Goal: Information Seeking & Learning: Learn about a topic

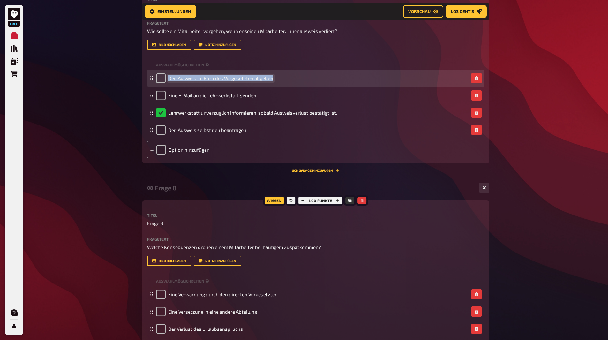
drag, startPoint x: 169, startPoint y: 78, endPoint x: 272, endPoint y: 81, distance: 103.9
click at [272, 81] on div "Den Ausweis im Büro des Vorgesetzten abgeben" at bounding box center [312, 78] width 313 height 10
copy span "Den Ausweis im Büro des Vorgesetzten abgeben"
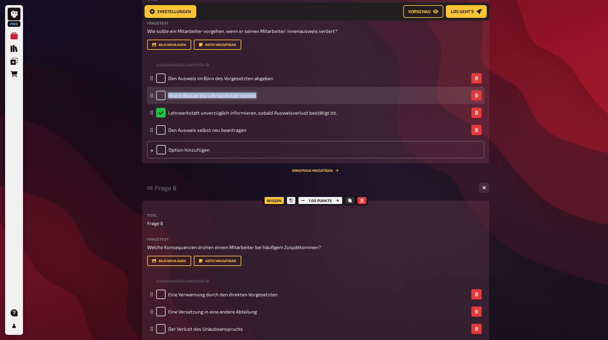
drag, startPoint x: 168, startPoint y: 97, endPoint x: 254, endPoint y: 100, distance: 85.9
click at [254, 100] on div "Eine E-Mail an die Lehrwerkstatt senden" at bounding box center [206, 96] width 100 height 10
copy span "Eine E-Mail an die Lehrwerkstatt senden"
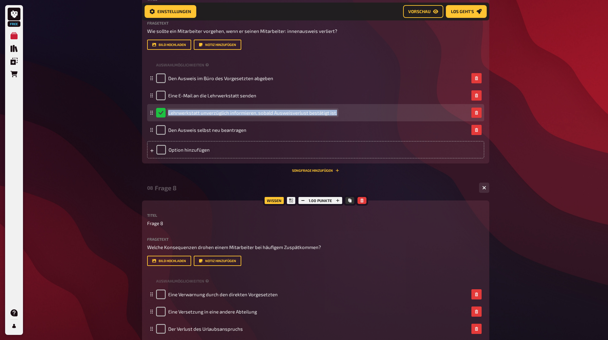
drag, startPoint x: 168, startPoint y: 111, endPoint x: 336, endPoint y: 114, distance: 167.4
click at [335, 114] on div "Lehrwerkstatt unverzüglich informieren, sobald Ausweisverlust bestätigt ist." at bounding box center [312, 113] width 313 height 10
copy span "Lehrwerkstatt unverzüglich informieren, sobald Ausweisverlust bestätigt ist."
drag, startPoint x: 334, startPoint y: 113, endPoint x: 169, endPoint y: 113, distance: 165.4
click at [169, 113] on span "Lehrwerkstatt unverzüglich informieren, sobald Ausweisverlust bestätigt ist." at bounding box center [252, 113] width 169 height 6
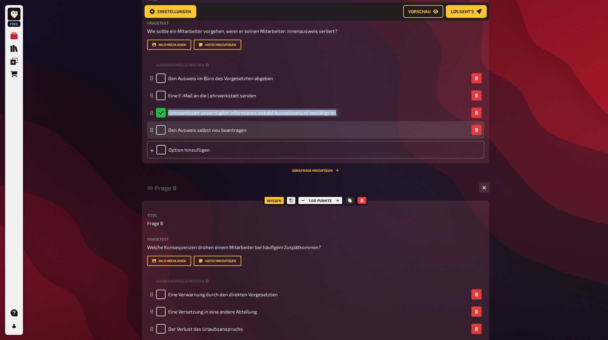
copy span "Lehrwerkstatt unverzüglich informieren, sobald Ausweisverlust bestätigt ist"
click at [168, 129] on div "Den Ausweis selbst neu beantragen" at bounding box center [201, 130] width 90 height 10
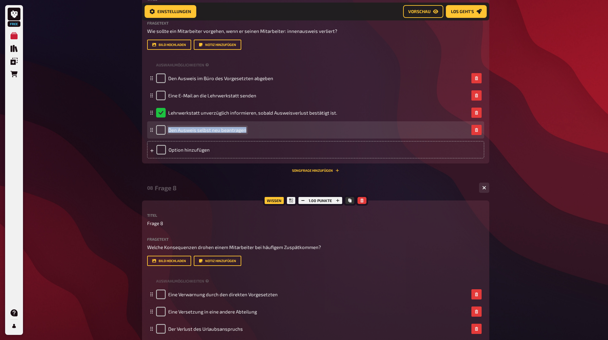
drag, startPoint x: 169, startPoint y: 129, endPoint x: 246, endPoint y: 132, distance: 76.7
click at [246, 132] on div "Den Ausweis selbst neu beantragen" at bounding box center [312, 130] width 313 height 10
copy span "Den Ausweis selbst neu beantragen"
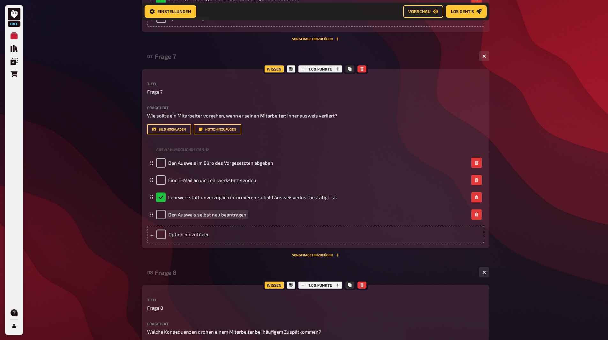
scroll to position [971, 0]
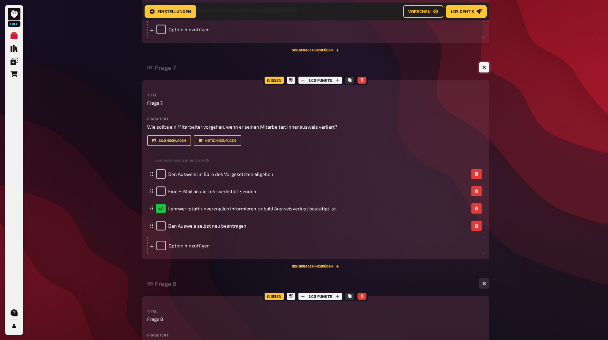
click at [483, 69] on icon "button" at bounding box center [484, 68] width 6 height 6
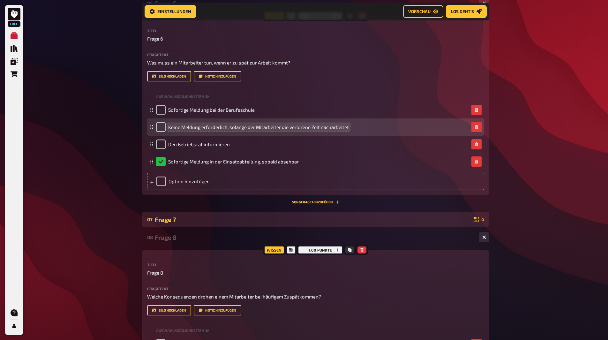
scroll to position [779, 0]
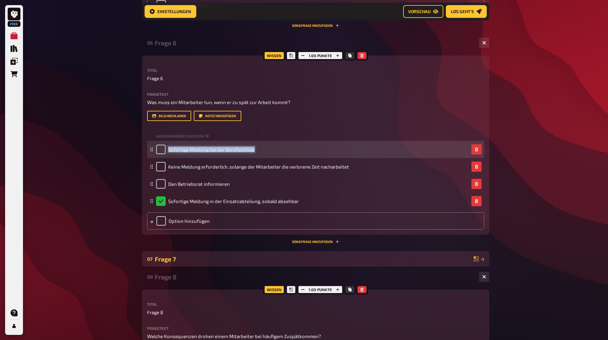
drag, startPoint x: 168, startPoint y: 149, endPoint x: 256, endPoint y: 151, distance: 87.6
click at [256, 151] on div "Sofortige Meldung bei der Berufsschule" at bounding box center [312, 150] width 313 height 10
copy span "Sofortige Meldung bei der Berufsschule"
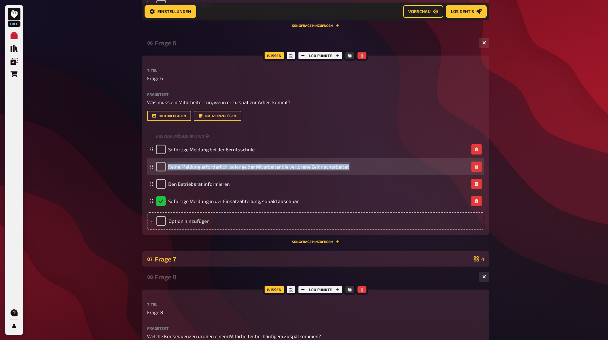
drag, startPoint x: 169, startPoint y: 168, endPoint x: 352, endPoint y: 166, distance: 183.3
click at [352, 166] on div "Keine Meldung erforderlich, solange der Mitarbeiter die verlorene Zeit nacharbe…" at bounding box center [312, 167] width 313 height 10
copy span "Keine Meldung erforderlich, solange der Mitarbeiter die verlorene Zeit nacharbe…"
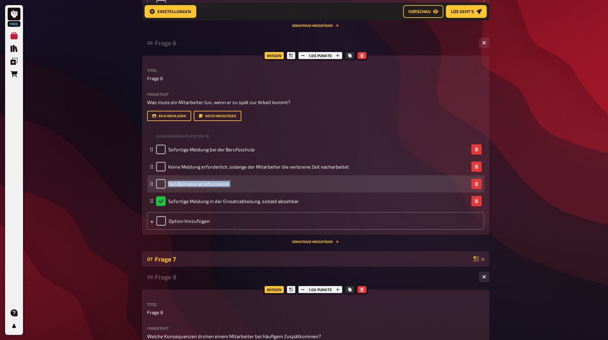
drag, startPoint x: 168, startPoint y: 182, endPoint x: 230, endPoint y: 185, distance: 61.4
click at [230, 185] on div "Den Betriebsrat informieren" at bounding box center [312, 184] width 313 height 10
copy span "Den Betriebsrat informieren"
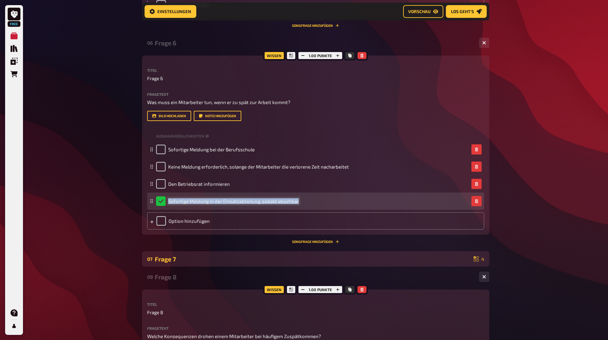
drag, startPoint x: 168, startPoint y: 201, endPoint x: 301, endPoint y: 203, distance: 132.6
click at [301, 203] on div "Sofortige Meldung in der Einsatzabteilung, sobald absehbar" at bounding box center [312, 201] width 313 height 10
copy span "Sofortige Meldung in der Einsatzabteilung, sobald absehbar"
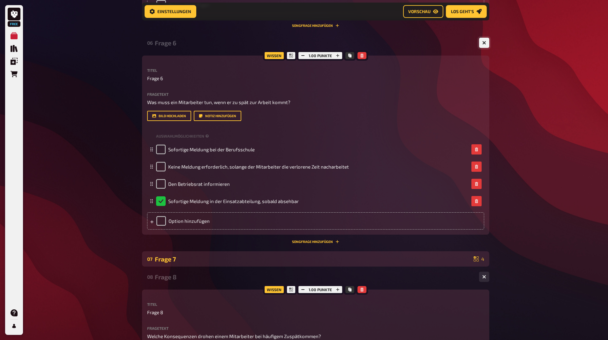
click at [484, 43] on icon "button" at bounding box center [484, 43] width 6 height 6
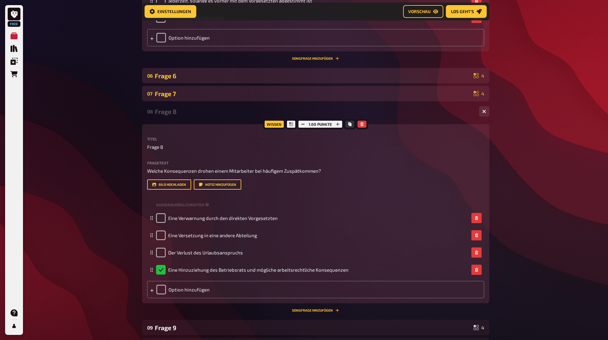
scroll to position [684, 0]
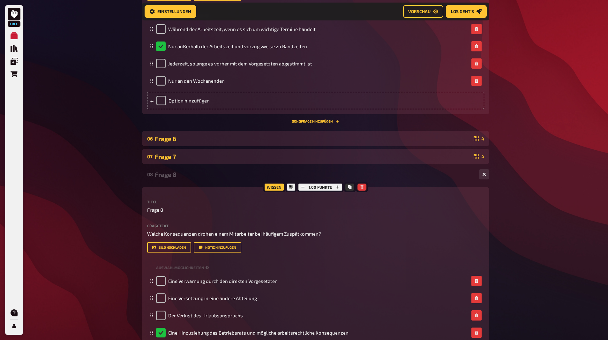
click at [432, 137] on div "Frage 6" at bounding box center [313, 138] width 317 height 7
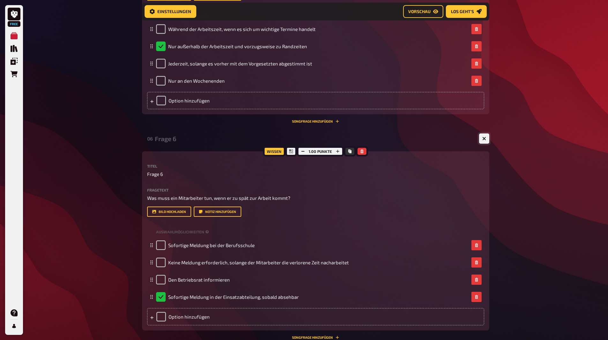
click at [488, 140] on button "button" at bounding box center [484, 139] width 10 height 10
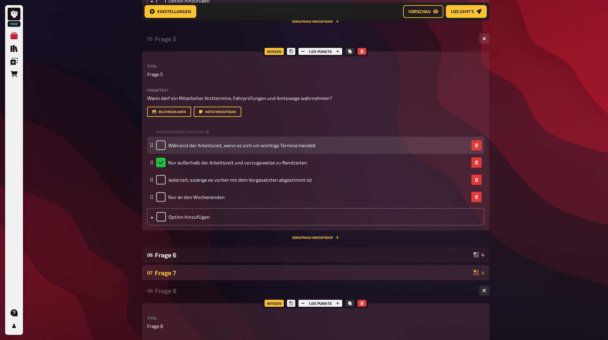
scroll to position [556, 0]
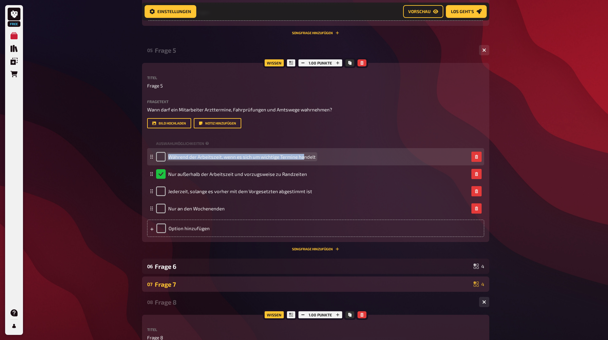
drag, startPoint x: 168, startPoint y: 158, endPoint x: 303, endPoint y: 160, distance: 135.4
click at [303, 160] on span "Während der Arbeitszeit, wenn es sich um wichtige Termine handelt" at bounding box center [242, 157] width 148 height 6
copy span "Während der Arbeitszeit, wenn es sich um wichtige Termine ha"
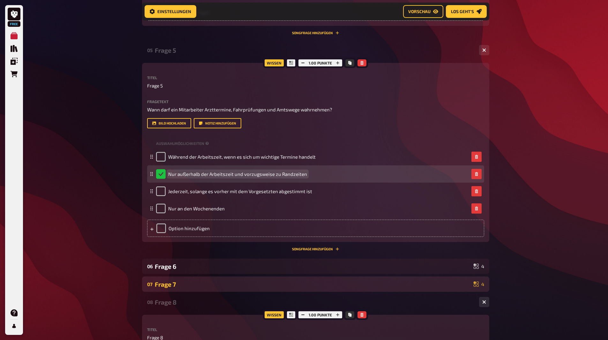
click at [273, 177] on span "Nur außerhalb der Arbeitszeit und vorzugsweise zu Randzeiten" at bounding box center [237, 174] width 139 height 6
drag, startPoint x: 168, startPoint y: 172, endPoint x: 308, endPoint y: 175, distance: 139.6
click at [308, 175] on div "Nur außerhalb der Arbeitszeit und vorzugsweise zu Randzeiten" at bounding box center [312, 174] width 313 height 10
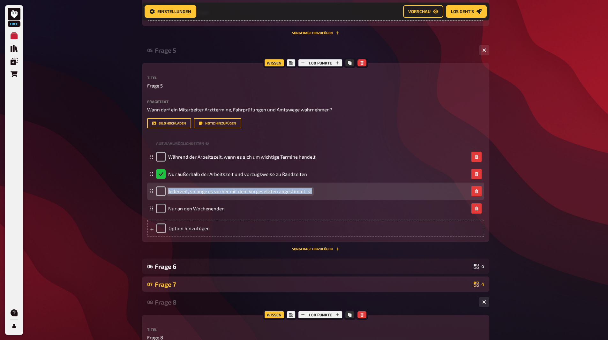
drag, startPoint x: 168, startPoint y: 192, endPoint x: 302, endPoint y: 196, distance: 134.6
click at [302, 196] on div "Jederzeit, solange es vorher mit dem Vorgesetzten abgestimmt ist" at bounding box center [315, 191] width 337 height 17
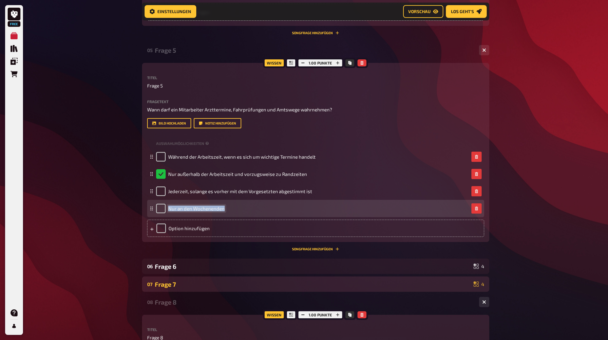
drag, startPoint x: 168, startPoint y: 209, endPoint x: 224, endPoint y: 210, distance: 55.9
click at [224, 210] on div "Nur an den Wochenenden" at bounding box center [312, 209] width 313 height 10
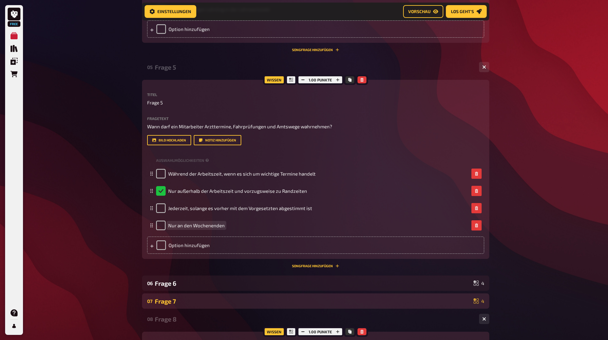
scroll to position [524, 0]
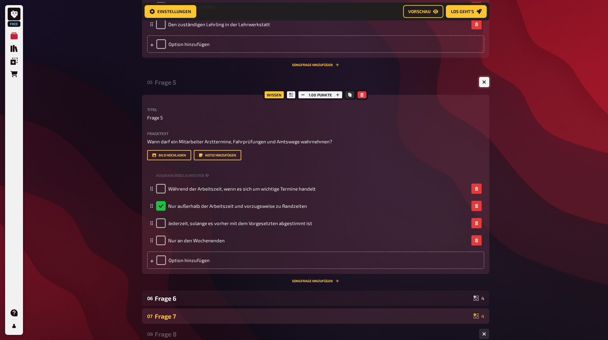
click at [487, 82] on button "button" at bounding box center [484, 82] width 10 height 10
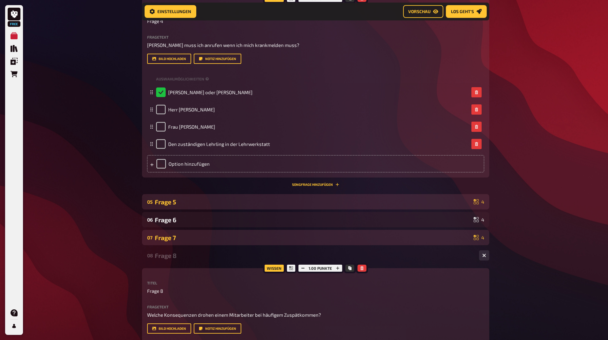
scroll to position [332, 0]
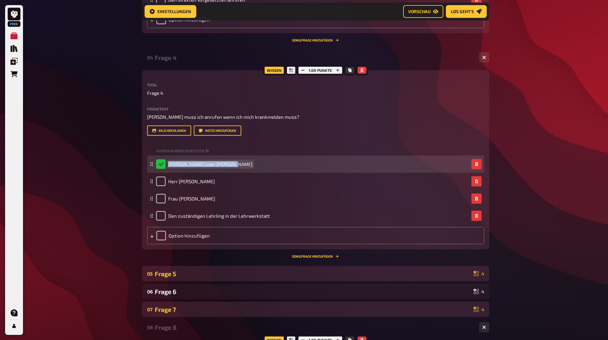
drag, startPoint x: 168, startPoint y: 163, endPoint x: 233, endPoint y: 166, distance: 65.2
click at [233, 166] on div "[PERSON_NAME] oder [PERSON_NAME]" at bounding box center [312, 164] width 313 height 10
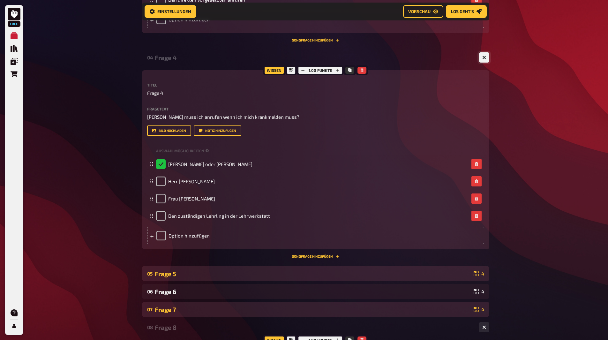
click at [485, 60] on button "button" at bounding box center [484, 57] width 10 height 10
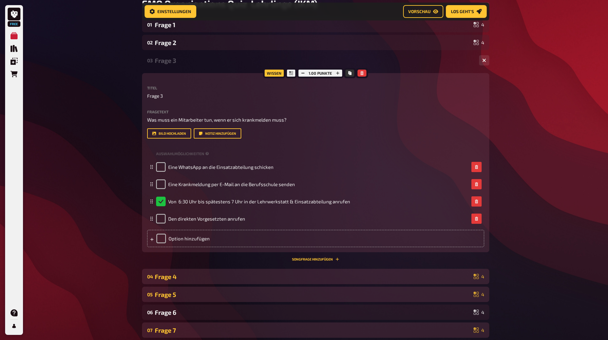
scroll to position [109, 0]
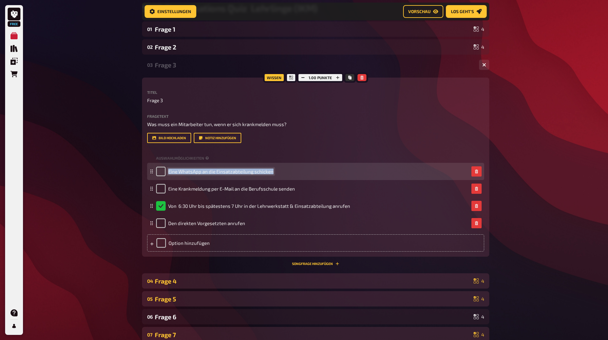
drag, startPoint x: 168, startPoint y: 171, endPoint x: 273, endPoint y: 173, distance: 104.5
click at [273, 173] on div "Eine WhatsApp an die Einsatzabteilung schicken" at bounding box center [312, 172] width 313 height 10
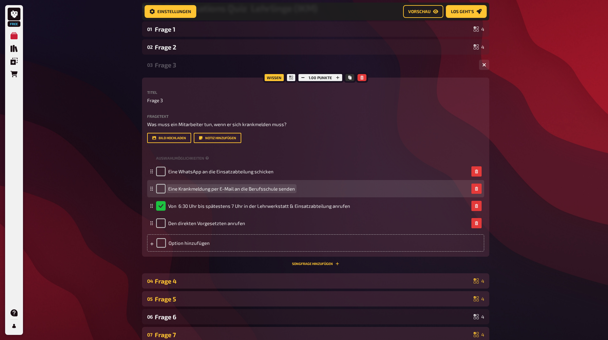
drag, startPoint x: 168, startPoint y: 189, endPoint x: 212, endPoint y: 193, distance: 44.5
click at [242, 186] on span "Eine Krankmeldung per E-Mail an die Berufsschule senden" at bounding box center [231, 189] width 127 height 6
click at [287, 184] on div "Eine Krankmeldung per E-Mail an die Berufsschule senden" at bounding box center [225, 189] width 139 height 10
drag, startPoint x: 294, startPoint y: 190, endPoint x: 168, endPoint y: 189, distance: 126.5
click at [168, 189] on div "Eine Krankmeldung per E-Mail an die Berufsschule senden" at bounding box center [225, 189] width 139 height 10
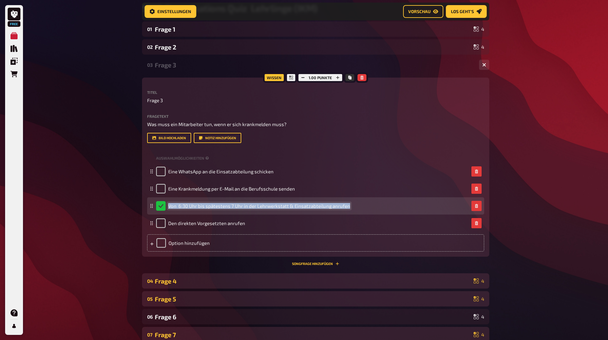
drag, startPoint x: 168, startPoint y: 204, endPoint x: 348, endPoint y: 208, distance: 179.5
click at [348, 208] on span "Von 6:30 Uhr bis spätestens 7 Uhr in der Lehrwerkstatt & Einsatzabteilung anruf…" at bounding box center [259, 206] width 182 height 6
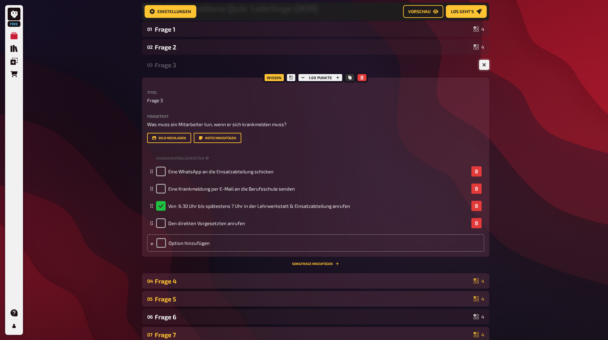
click at [489, 63] on button "button" at bounding box center [484, 65] width 10 height 10
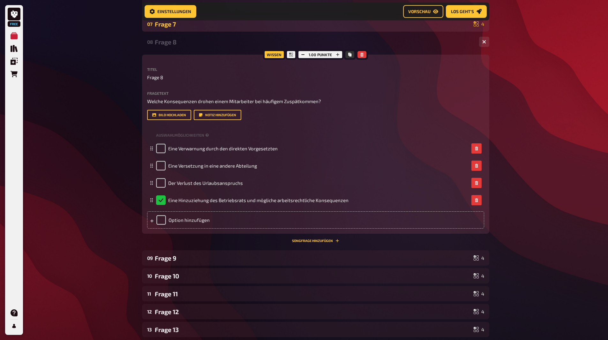
scroll to position [241, 0]
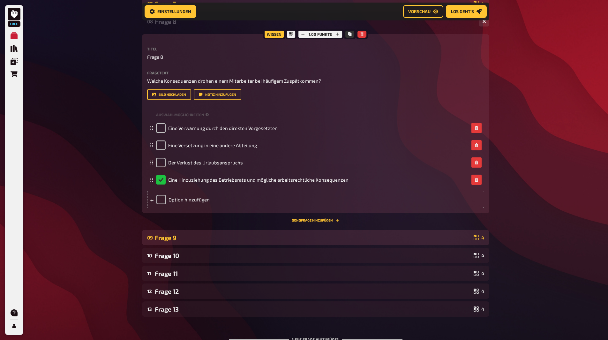
click at [249, 238] on div "Frage 9" at bounding box center [313, 237] width 317 height 7
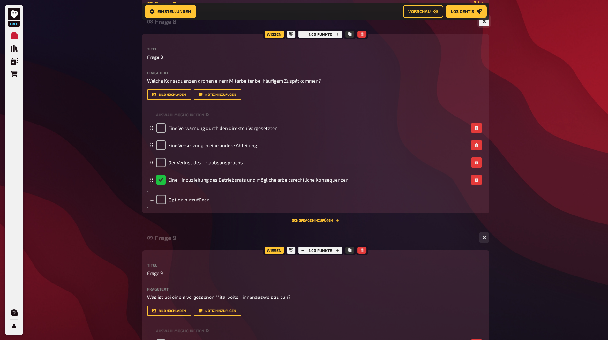
click at [485, 22] on icon "button" at bounding box center [484, 22] width 6 height 6
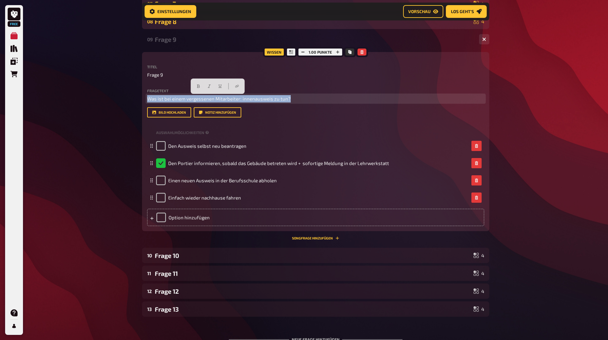
drag, startPoint x: 148, startPoint y: 99, endPoint x: 299, endPoint y: 103, distance: 151.4
click at [299, 103] on div "Fragetext Was ist bei einem vergessenen Mitarbeiter: innenausweis zu tun? Hier …" at bounding box center [315, 103] width 337 height 29
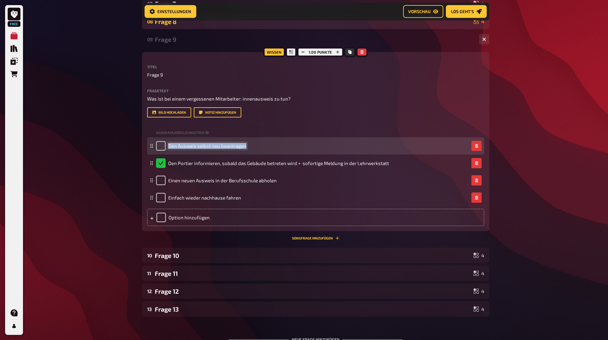
drag, startPoint x: 169, startPoint y: 147, endPoint x: 249, endPoint y: 148, distance: 80.5
click at [249, 148] on div "Den Ausweis selbst neu beantragen" at bounding box center [312, 146] width 313 height 10
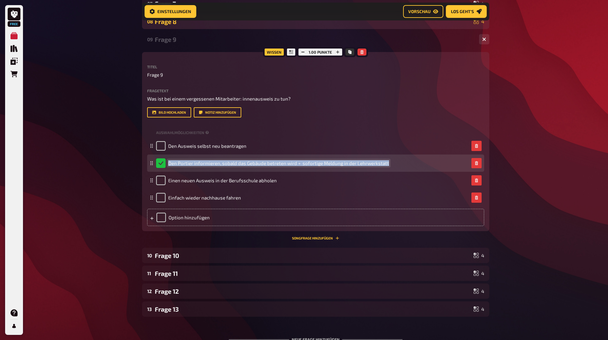
drag, startPoint x: 168, startPoint y: 163, endPoint x: 391, endPoint y: 164, distance: 222.3
click at [391, 164] on div "Den Portier informieren, sobald das Gebäude betreten wird + sofortige Meldung i…" at bounding box center [312, 163] width 313 height 10
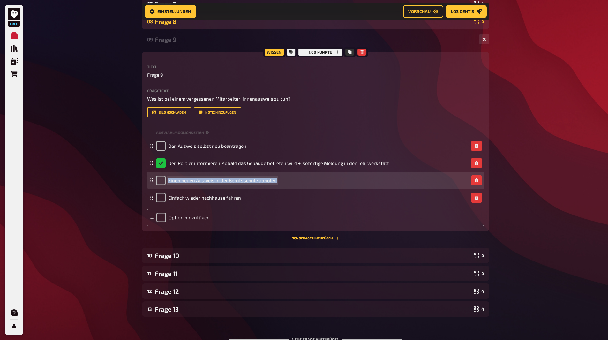
drag, startPoint x: 168, startPoint y: 183, endPoint x: 277, endPoint y: 184, distance: 109.2
click at [277, 184] on div "Einen neuen Ausweis in der Berufsschule abholen" at bounding box center [312, 181] width 313 height 10
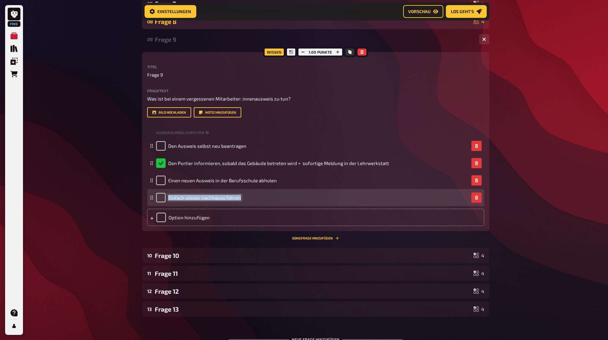
drag, startPoint x: 169, startPoint y: 197, endPoint x: 239, endPoint y: 201, distance: 70.7
click at [239, 201] on div "Einfach wieder nachhause fahren" at bounding box center [198, 198] width 85 height 10
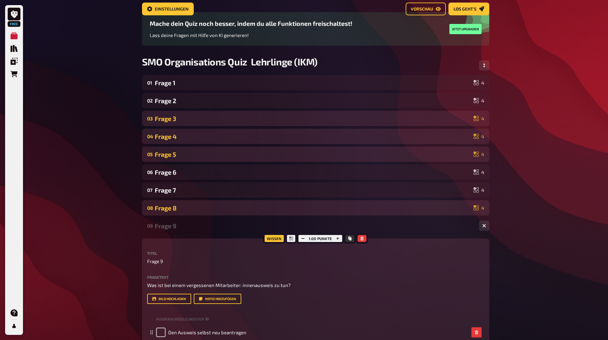
scroll to position [0, 0]
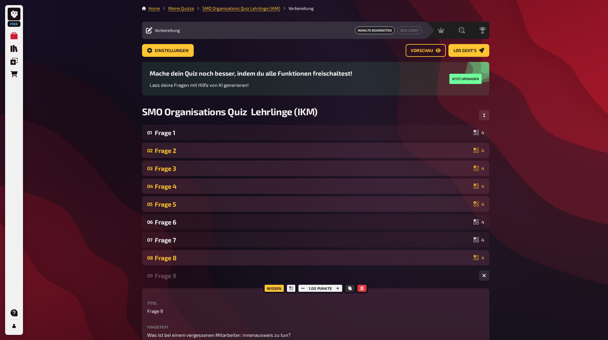
click at [188, 149] on div "Frage 2" at bounding box center [313, 150] width 317 height 7
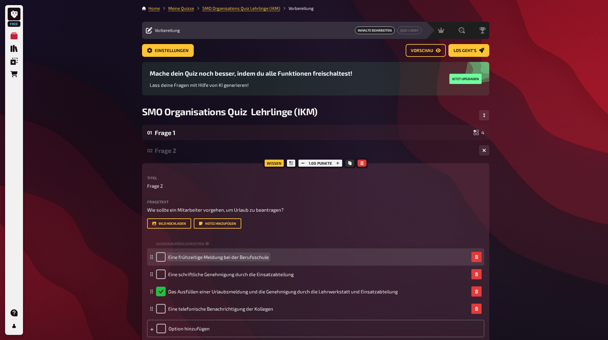
drag, startPoint x: 169, startPoint y: 258, endPoint x: 213, endPoint y: 261, distance: 44.2
click at [213, 261] on div "Eine frühzeitige Meldung bei der Berufsschule" at bounding box center [212, 257] width 113 height 10
click at [168, 256] on div "Eine frühzeitige Meldung bei der Berufsschule" at bounding box center [212, 257] width 113 height 10
click at [167, 256] on div "Eine frühzeitige Meldung bei der Berufsschule" at bounding box center [212, 257] width 113 height 10
click at [168, 256] on div "Eine frühzeitige Meldung bei der Berufsschule" at bounding box center [212, 257] width 113 height 10
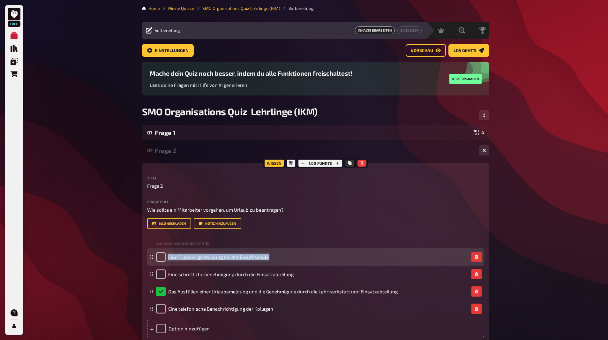
drag, startPoint x: 168, startPoint y: 256, endPoint x: 268, endPoint y: 261, distance: 99.4
click at [268, 261] on div "Eine frühzeitige Meldung bei der Berufsschule" at bounding box center [212, 257] width 113 height 10
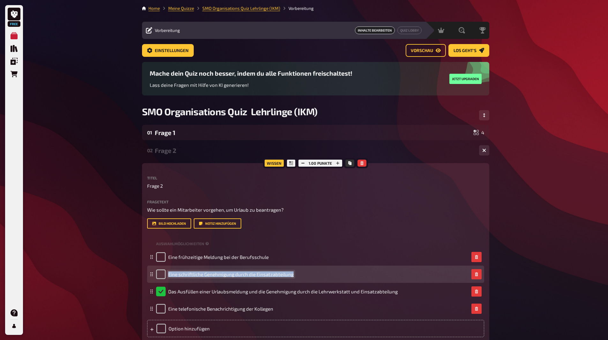
drag, startPoint x: 169, startPoint y: 274, endPoint x: 301, endPoint y: 280, distance: 132.1
click at [301, 280] on div "Eine schriftliche Genehmigung durch die Einsatzabteilung" at bounding box center [315, 274] width 337 height 17
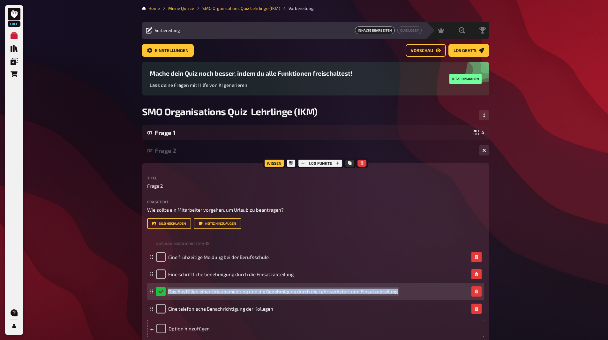
drag, startPoint x: 169, startPoint y: 293, endPoint x: 395, endPoint y: 292, distance: 226.8
click at [395, 292] on span "Das Ausfüllen einer Urlaubsmeldung und die Genehmigung durch die Lehrwerkstatt …" at bounding box center [283, 292] width 230 height 6
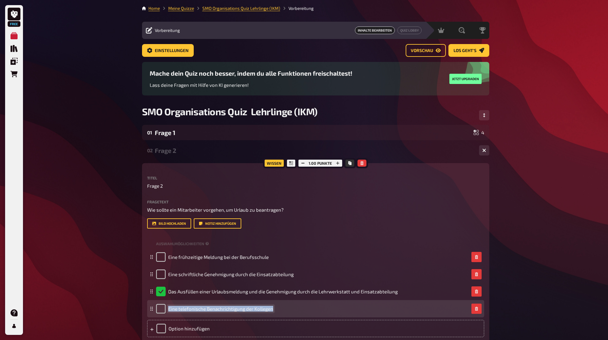
drag, startPoint x: 168, startPoint y: 307, endPoint x: 275, endPoint y: 310, distance: 107.4
click at [275, 310] on div "Eine telefonische Benachrichtigung der Kollegen" at bounding box center [312, 309] width 313 height 10
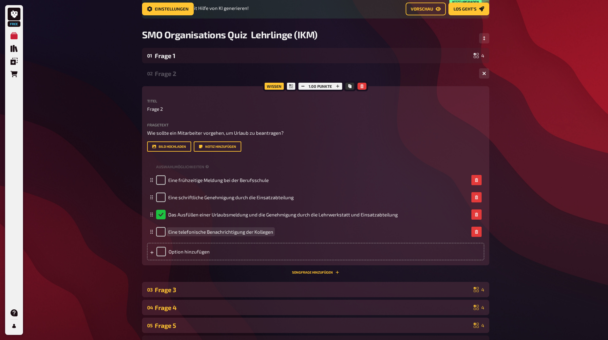
scroll to position [133, 0]
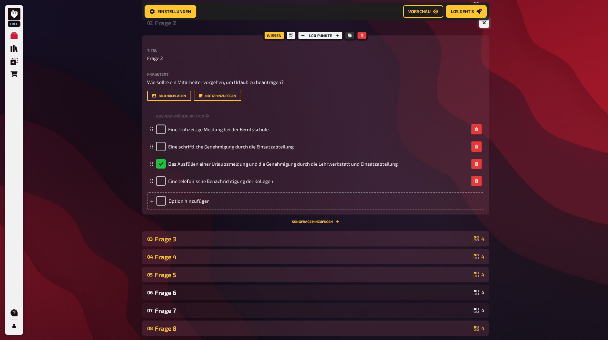
click at [485, 22] on icon "button" at bounding box center [484, 23] width 6 height 6
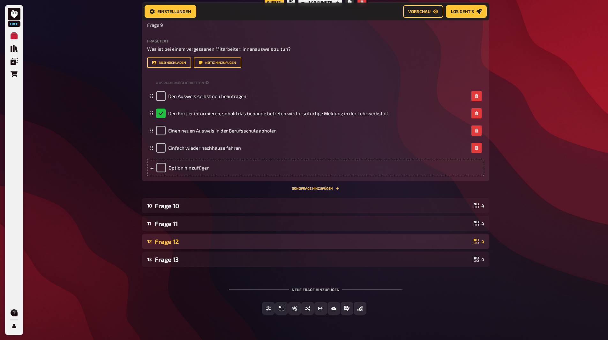
scroll to position [293, 0]
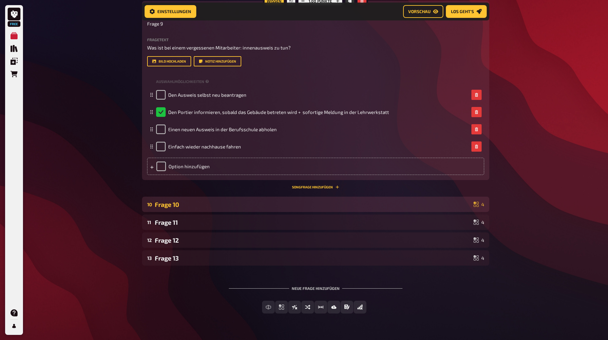
click at [184, 202] on div "Frage 10" at bounding box center [313, 204] width 317 height 7
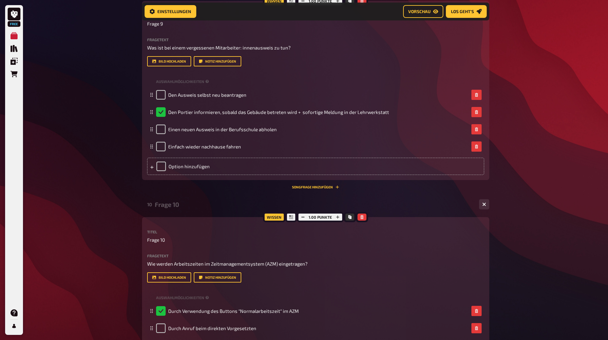
scroll to position [261, 0]
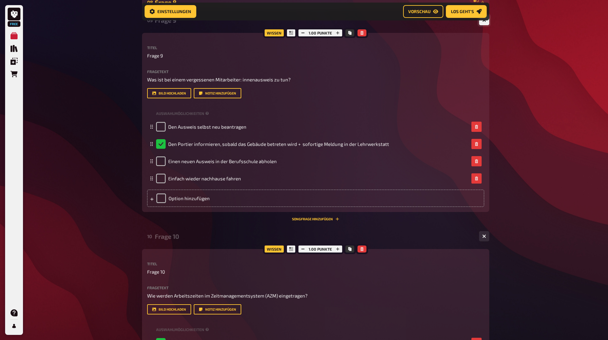
click at [484, 23] on button "button" at bounding box center [484, 20] width 10 height 10
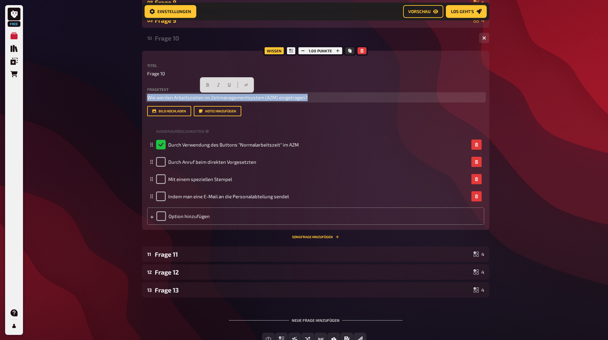
drag, startPoint x: 147, startPoint y: 96, endPoint x: 318, endPoint y: 105, distance: 171.1
click at [318, 105] on div "Fragetext Wie werden Arbeitszeiten im Zeitmanagementsystem (AZM) eingetragen? H…" at bounding box center [315, 102] width 337 height 29
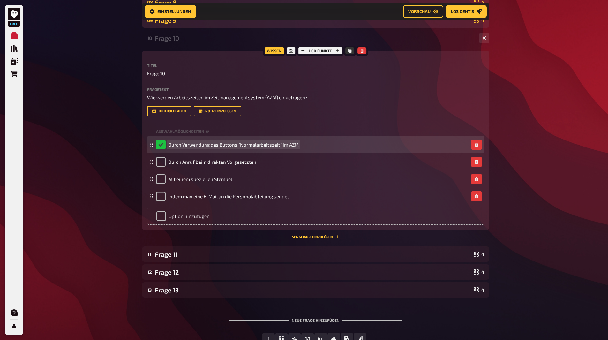
click at [170, 149] on div "Durch Verwendung des Buttons "Normalarbeitszeit" im AZM" at bounding box center [227, 145] width 143 height 10
drag, startPoint x: 169, startPoint y: 145, endPoint x: 308, endPoint y: 147, distance: 139.6
click at [308, 147] on div "Durch Verwendung des Buttons "Normalarbeitszeit" im AZM" at bounding box center [312, 145] width 313 height 10
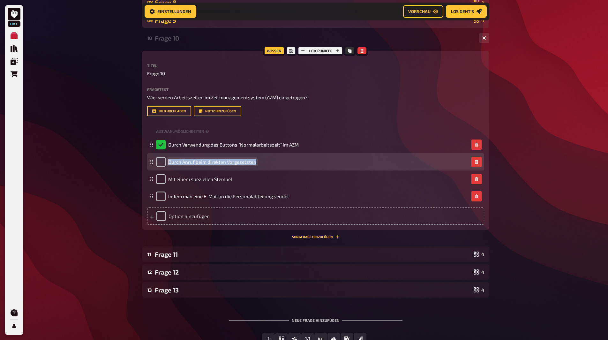
drag, startPoint x: 168, startPoint y: 162, endPoint x: 266, endPoint y: 164, distance: 97.7
click at [265, 163] on div "Durch Anruf beim direkten Vorgesetzten" at bounding box center [312, 162] width 313 height 10
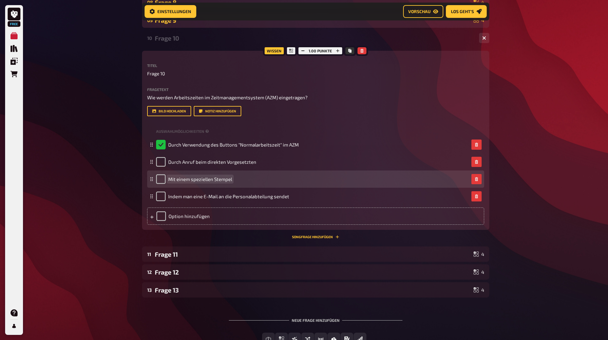
drag, startPoint x: 168, startPoint y: 182, endPoint x: 225, endPoint y: 182, distance: 56.5
click at [225, 182] on div "Mit einem speziellen Stempel" at bounding box center [194, 179] width 76 height 10
drag, startPoint x: 233, startPoint y: 180, endPoint x: 228, endPoint y: 180, distance: 4.8
click at [232, 180] on div "Mit einem speziellen Stempel" at bounding box center [312, 179] width 313 height 10
drag, startPoint x: 169, startPoint y: 180, endPoint x: 234, endPoint y: 181, distance: 64.9
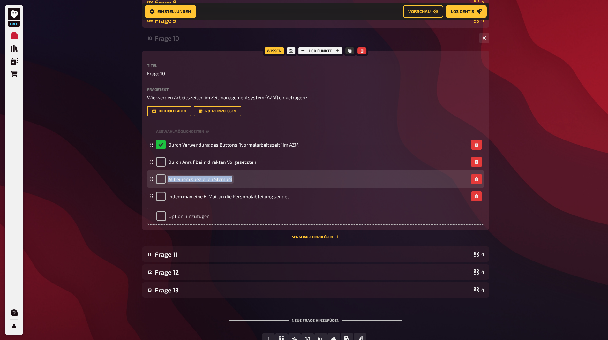
click at [234, 181] on div "Mit einem speziellen Stempel" at bounding box center [312, 179] width 313 height 10
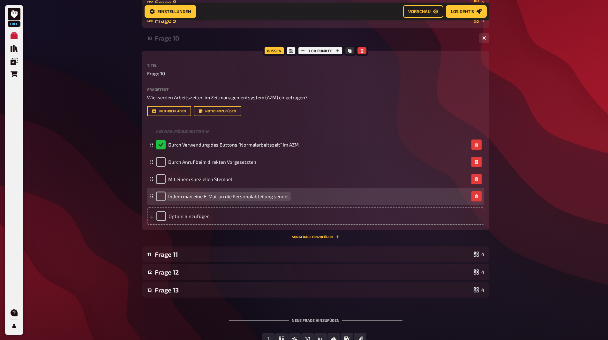
drag, startPoint x: 168, startPoint y: 196, endPoint x: 191, endPoint y: 199, distance: 22.8
click at [193, 198] on span "Indem man eine E-Mail an die Personalabteilung sendet" at bounding box center [228, 197] width 121 height 6
drag, startPoint x: 168, startPoint y: 197, endPoint x: 289, endPoint y: 198, distance: 120.7
click at [289, 198] on div "Indem man eine E-Mail an die Personalabteilung sendet" at bounding box center [312, 197] width 313 height 10
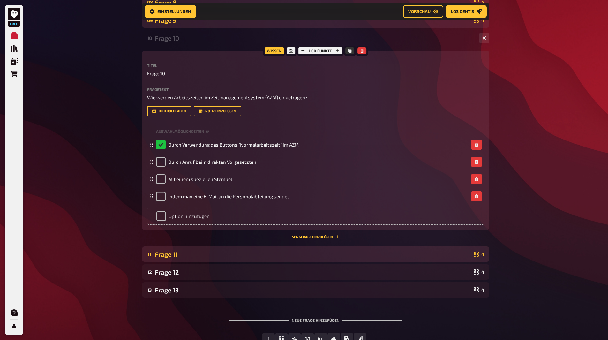
click at [240, 253] on div "Frage 11" at bounding box center [313, 254] width 317 height 7
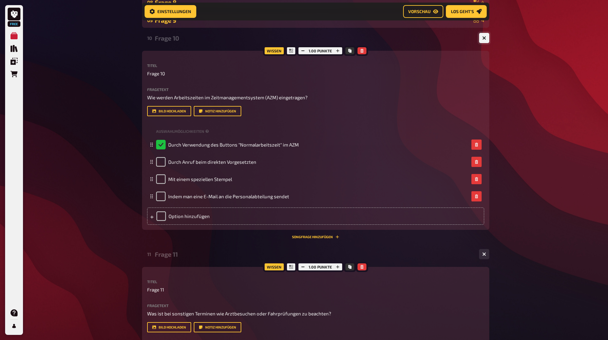
click at [485, 38] on icon "button" at bounding box center [484, 38] width 6 height 6
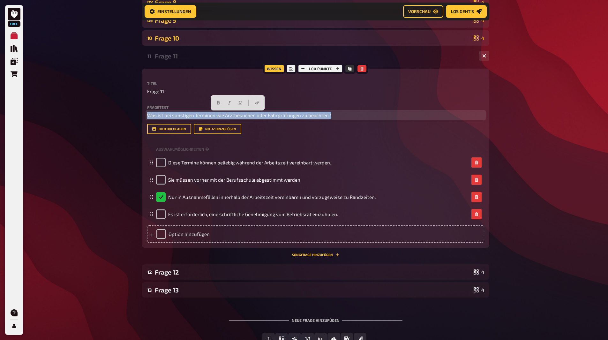
drag, startPoint x: 147, startPoint y: 114, endPoint x: 336, endPoint y: 119, distance: 189.1
click at [336, 119] on div "Fragetext Was ist bei sonstigen Terminen wie Arztbesuchen oder Fahrprüfungen zu…" at bounding box center [315, 119] width 337 height 29
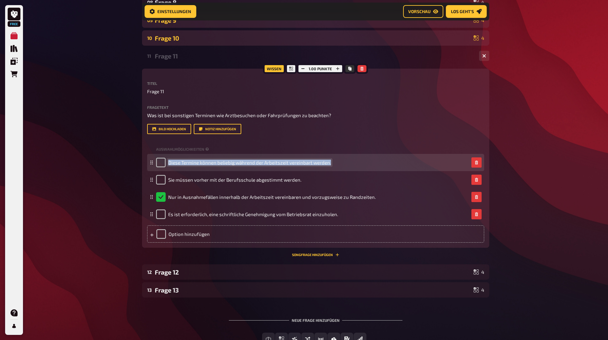
drag, startPoint x: 169, startPoint y: 162, endPoint x: 328, endPoint y: 165, distance: 159.1
click at [328, 166] on div "Diese Termine können beliebig während der Arbeitszeit vereinbart werden." at bounding box center [243, 163] width 175 height 10
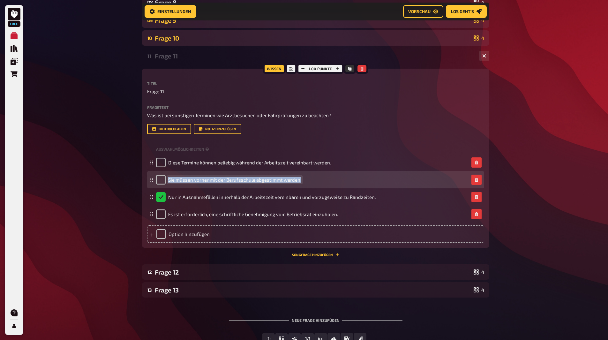
drag, startPoint x: 168, startPoint y: 180, endPoint x: 302, endPoint y: 183, distance: 133.9
click at [302, 183] on div "Sie müssen vorher mit der Berufsschule abgestimmt werden." at bounding box center [312, 180] width 313 height 10
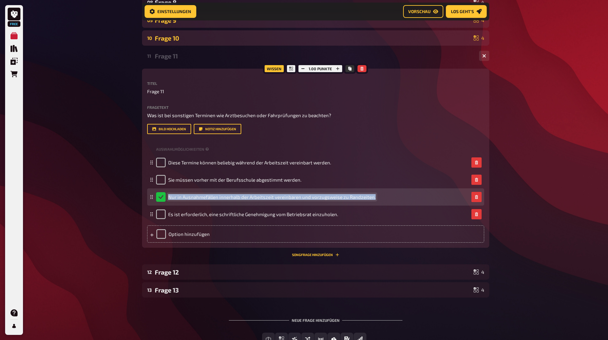
drag, startPoint x: 168, startPoint y: 196, endPoint x: 371, endPoint y: 201, distance: 202.9
click at [371, 201] on div "Nur in Ausnahmefällen innerhalb der Arbeitszeit vereinbaren und vorzugsweise zu…" at bounding box center [266, 197] width 220 height 10
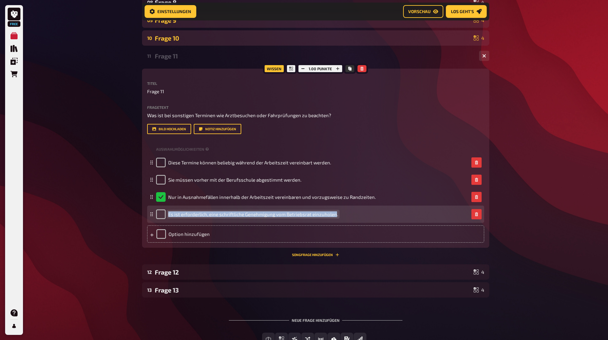
drag, startPoint x: 169, startPoint y: 216, endPoint x: 335, endPoint y: 216, distance: 166.4
click at [335, 216] on span "Es ist erforderlich, eine schriftliche Genehmigung vom Betriebsrat einzuholen." at bounding box center [253, 214] width 170 height 6
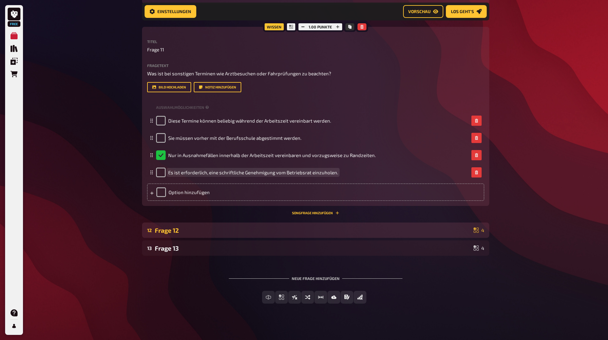
scroll to position [307, 0]
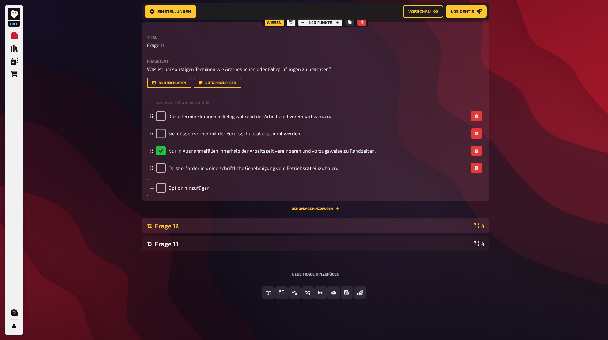
click at [427, 226] on div "Frage 12" at bounding box center [313, 225] width 317 height 7
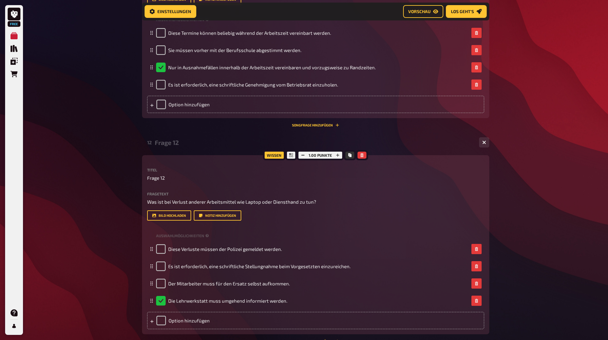
scroll to position [403, 0]
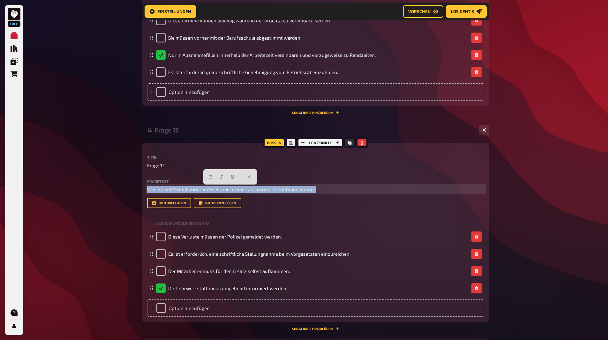
drag, startPoint x: 147, startPoint y: 189, endPoint x: 315, endPoint y: 194, distance: 168.1
click at [315, 194] on div "Fragetext Was ist bei Verlust anderer Arbeitsmittel wie Laptop oder Diensthand …" at bounding box center [315, 194] width 337 height 29
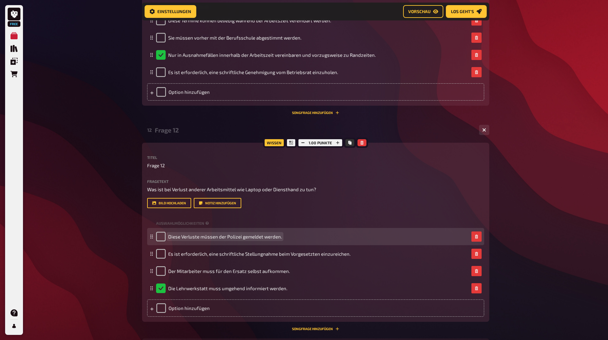
click at [171, 240] on span "Diese Verluste müssen der Polizei gemeldet werden." at bounding box center [225, 237] width 114 height 6
drag, startPoint x: 169, startPoint y: 238, endPoint x: 283, endPoint y: 239, distance: 114.0
click at [283, 239] on div "Diese Verluste müssen der Polizei gemeldet werden." at bounding box center [312, 237] width 313 height 10
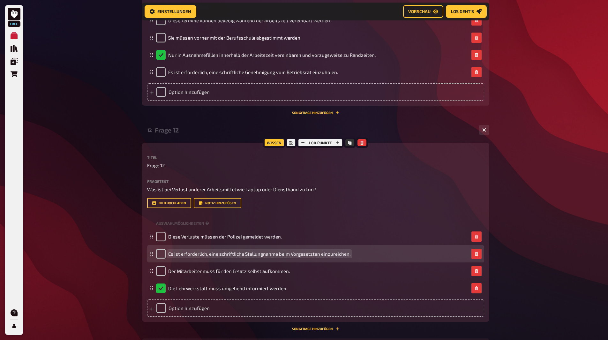
click at [167, 255] on div "Es ist erforderlich, eine schriftliche Stellungnahme beim Vorgesetzten einzurei…" at bounding box center [253, 254] width 195 height 10
drag, startPoint x: 169, startPoint y: 253, endPoint x: 350, endPoint y: 255, distance: 181.7
click at [350, 255] on div "Es ist erforderlich, eine schriftliche Stellungnahme beim Vorgesetzten einzurei…" at bounding box center [312, 254] width 313 height 10
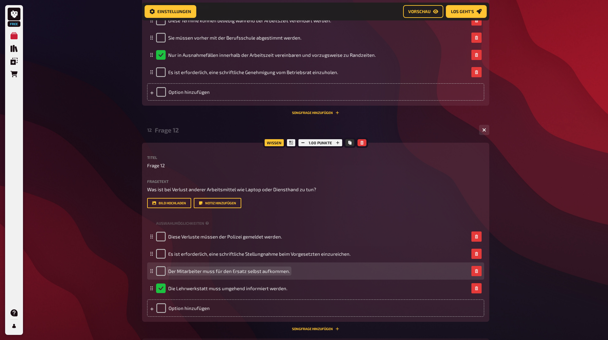
click at [167, 272] on div "Der Mitarbeiter muss für den Ersatz selbst aufkommen." at bounding box center [223, 271] width 134 height 10
drag, startPoint x: 168, startPoint y: 271, endPoint x: 288, endPoint y: 272, distance: 120.1
click at [288, 272] on span "Der Mitarbeiter muss für den Ersatz selbst aufkommen." at bounding box center [229, 271] width 122 height 6
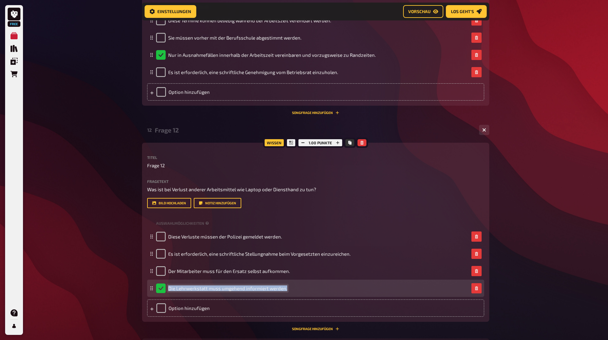
drag, startPoint x: 169, startPoint y: 288, endPoint x: 290, endPoint y: 289, distance: 121.1
click at [290, 289] on div "Die Lehrwerkstatt muss umgehend informiert werden." at bounding box center [312, 289] width 313 height 10
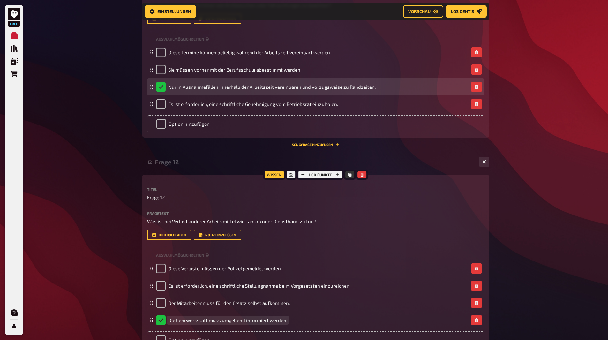
scroll to position [275, 0]
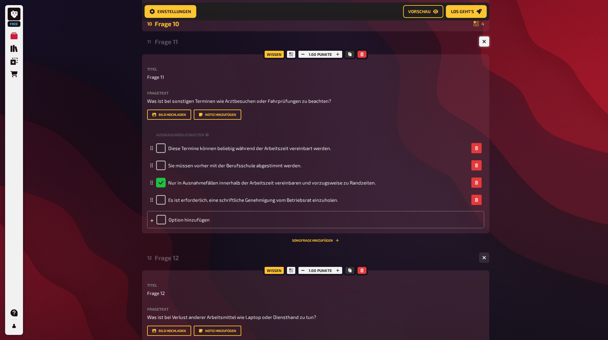
click at [485, 41] on icon "button" at bounding box center [484, 42] width 6 height 6
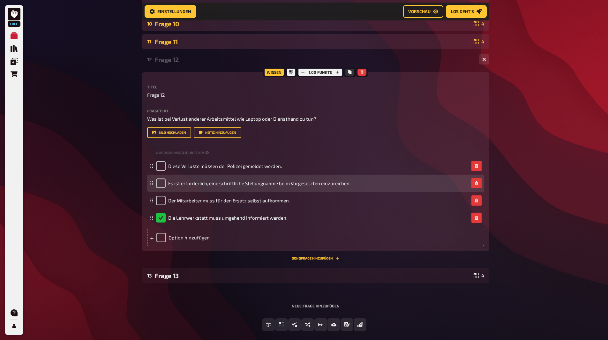
scroll to position [307, 0]
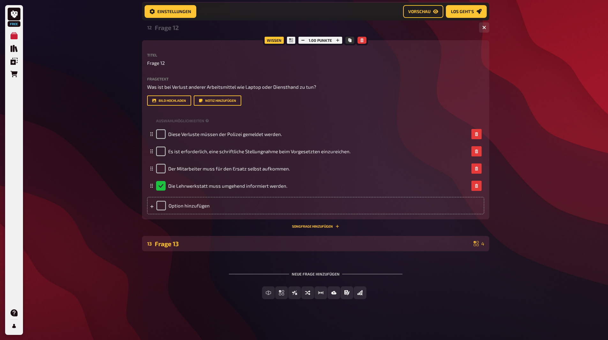
click at [369, 245] on div "Frage 13" at bounding box center [313, 243] width 317 height 7
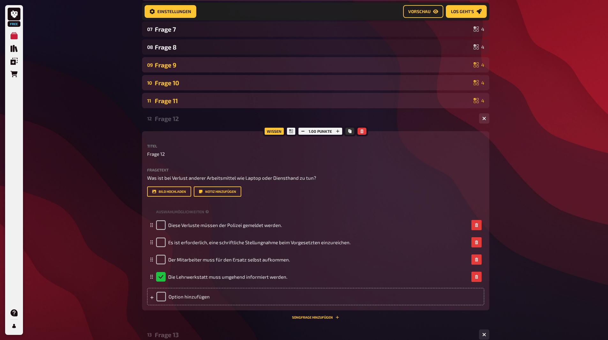
scroll to position [211, 0]
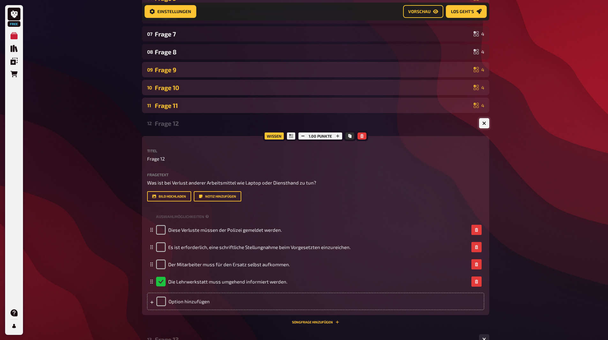
click at [485, 123] on icon "button" at bounding box center [484, 123] width 6 height 6
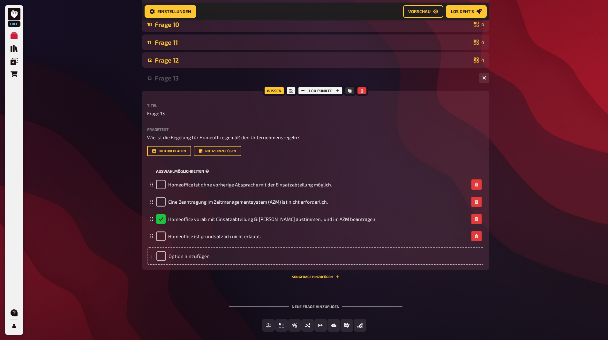
scroll to position [275, 0]
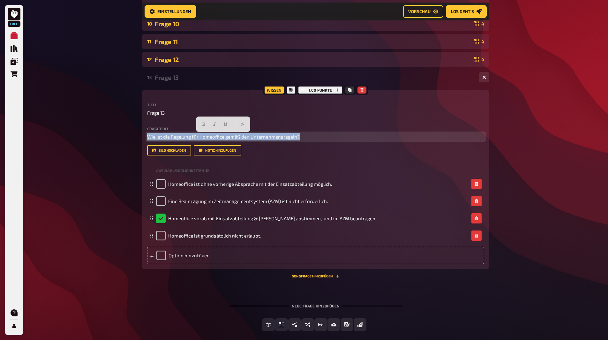
drag, startPoint x: 147, startPoint y: 137, endPoint x: 317, endPoint y: 138, distance: 169.6
click at [317, 138] on p "Wie ist die Regelung für Homeoffice gemäß den Unternehmensregeln?" at bounding box center [315, 136] width 337 height 7
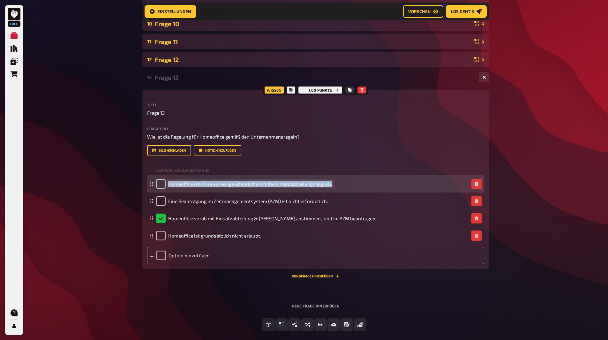
drag, startPoint x: 168, startPoint y: 183, endPoint x: 331, endPoint y: 186, distance: 162.3
click at [331, 186] on span "Homeoffice ist ohne vorherige Absprache mit der Einsatzabteilung möglich." at bounding box center [250, 184] width 164 height 6
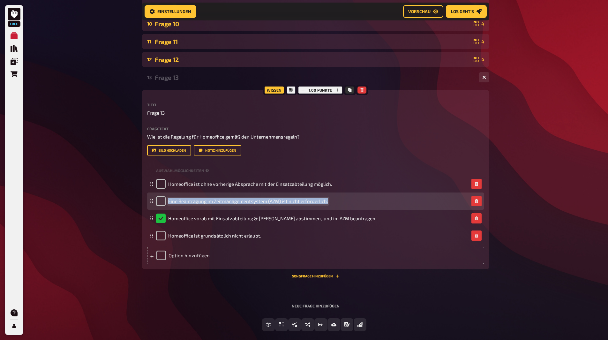
drag, startPoint x: 169, startPoint y: 203, endPoint x: 329, endPoint y: 207, distance: 160.7
click at [329, 207] on div "Eine Beantragung im Zeitmanagementsystem (AZM) ist nicht erforderlich." at bounding box center [315, 201] width 337 height 17
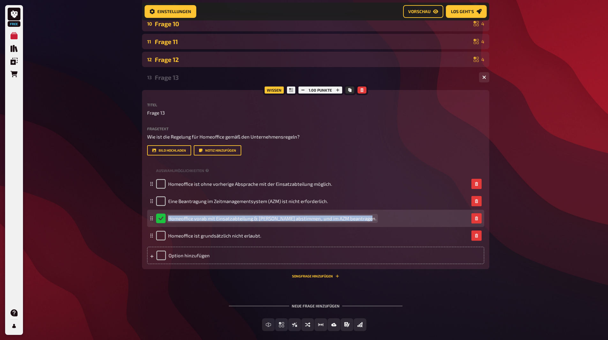
drag, startPoint x: 168, startPoint y: 220, endPoint x: 369, endPoint y: 217, distance: 200.6
click at [369, 217] on div "Homeoffice vorab mit Einsatzabteilung & [PERSON_NAME] abstimmen, und im AZM bea…" at bounding box center [312, 219] width 313 height 10
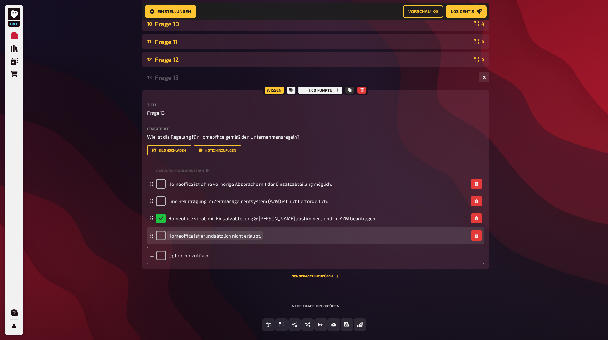
click at [188, 239] on div "Homeoffice ist grundsätzlich nicht erlaubt." at bounding box center [208, 236] width 105 height 10
drag, startPoint x: 168, startPoint y: 236, endPoint x: 259, endPoint y: 236, distance: 91.0
click at [259, 236] on span "Homeoffice ist grundsätzlich nicht erlaubt." at bounding box center [214, 236] width 93 height 6
